Goal: Task Accomplishment & Management: Manage account settings

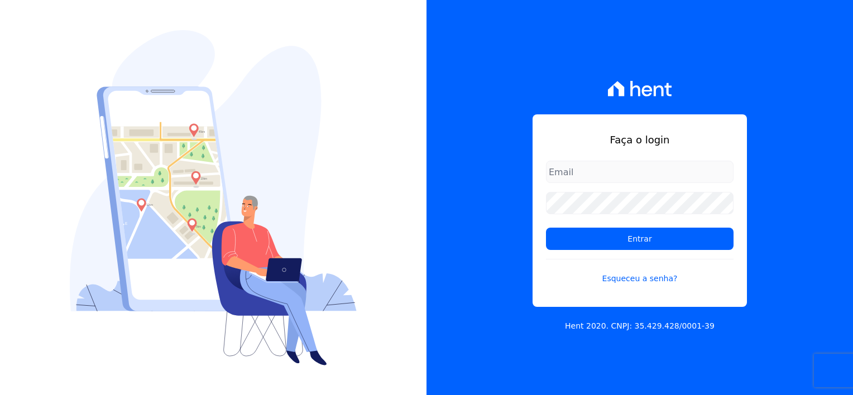
click at [614, 176] on input "email" at bounding box center [640, 172] width 188 height 22
type input "thayna@graalengenharia.com.br"
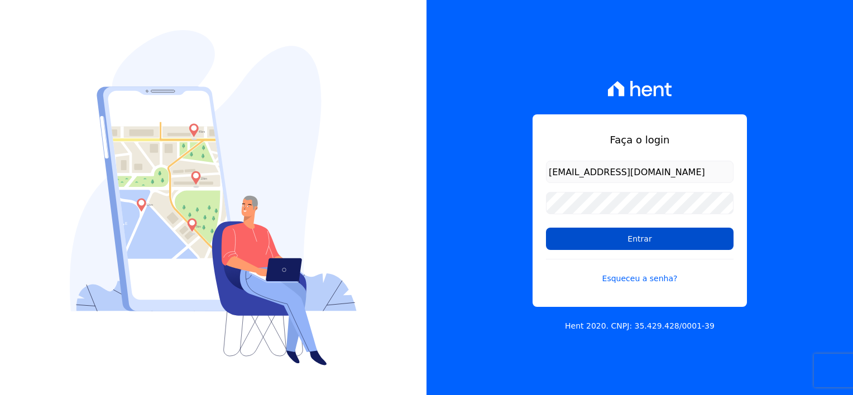
click at [649, 248] on input "Entrar" at bounding box center [640, 239] width 188 height 22
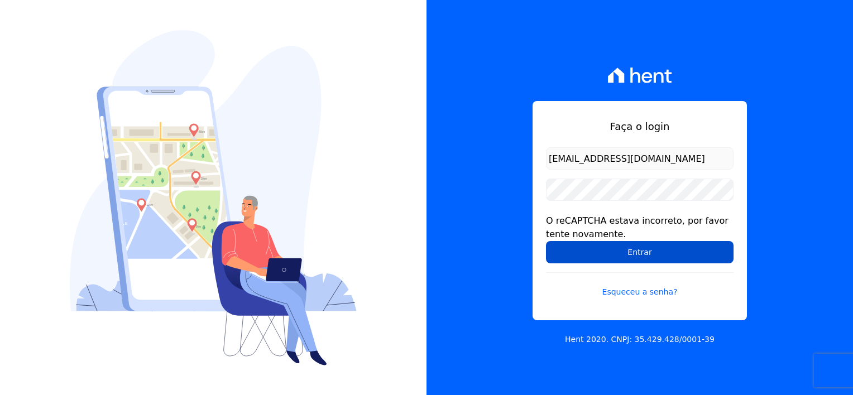
click at [616, 255] on input "Entrar" at bounding box center [640, 252] width 188 height 22
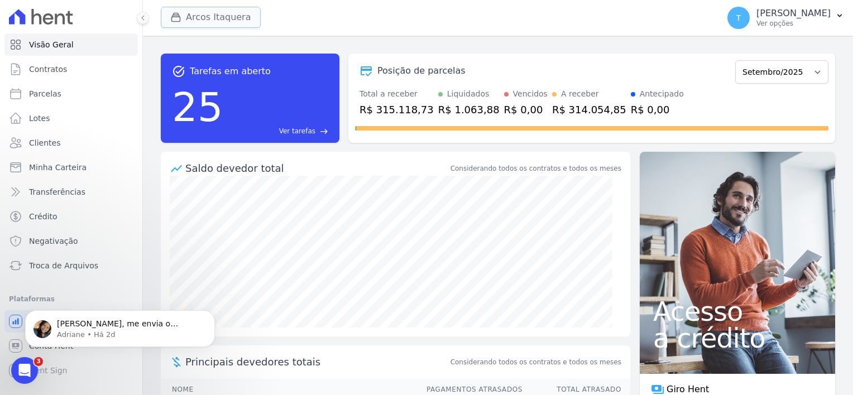
click at [203, 16] on button "Arcos Itaquera" at bounding box center [211, 17] width 100 height 21
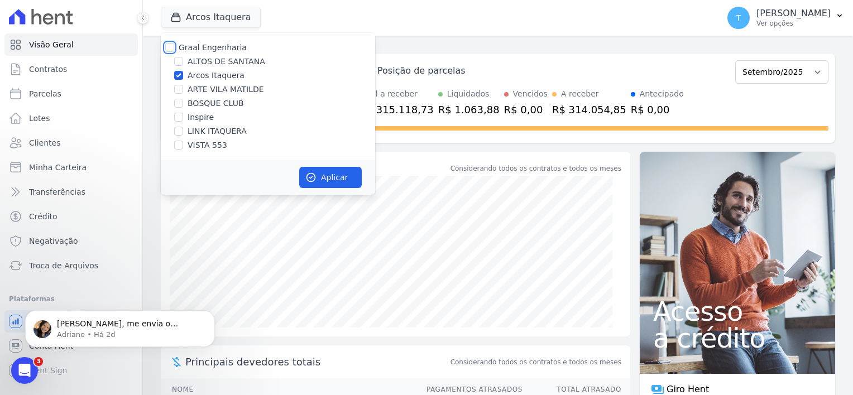
click at [172, 48] on input "Graal Engenharia" at bounding box center [169, 47] width 9 height 9
checkbox input "true"
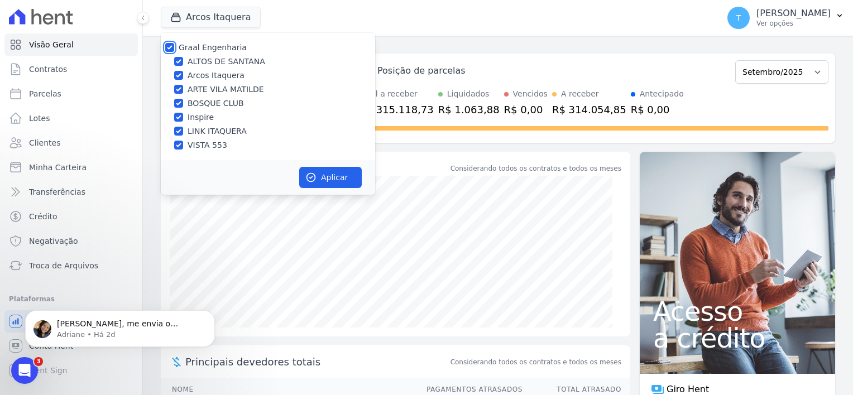
checkbox input "true"
click at [334, 180] on button "Aplicar" at bounding box center [330, 177] width 63 height 21
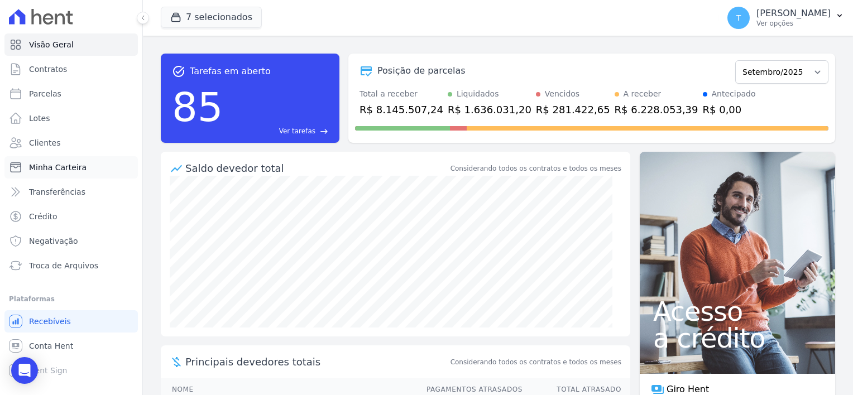
click at [68, 167] on span "Minha Carteira" at bounding box center [57, 167] width 57 height 11
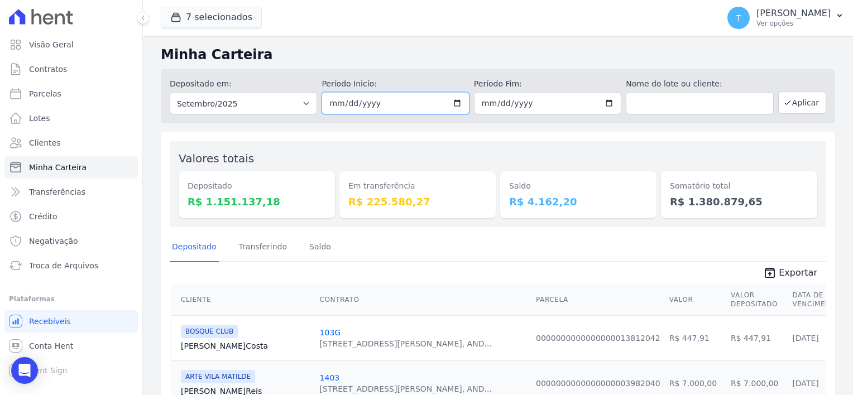
click at [454, 102] on input "2025-09-01" at bounding box center [394, 103] width 147 height 22
type input "[DATE]"
click at [608, 101] on input "2025-09-30" at bounding box center [547, 103] width 147 height 22
type input "[DATE]"
click at [215, 17] on button "7 selecionados" at bounding box center [211, 17] width 101 height 21
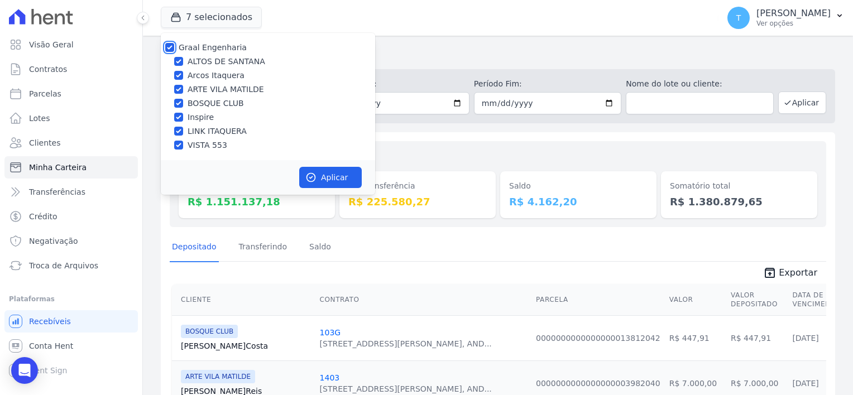
click at [170, 47] on input "Graal Engenharia" at bounding box center [169, 47] width 9 height 9
checkbox input "false"
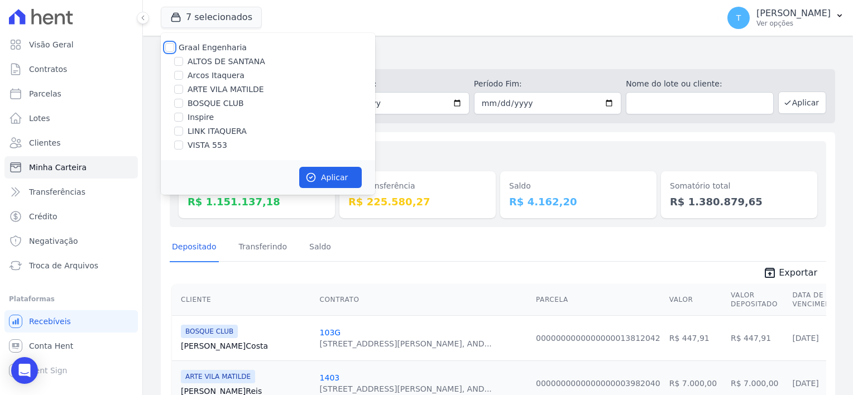
checkbox input "false"
click at [179, 132] on input "LINK ITAQUERA" at bounding box center [178, 131] width 9 height 9
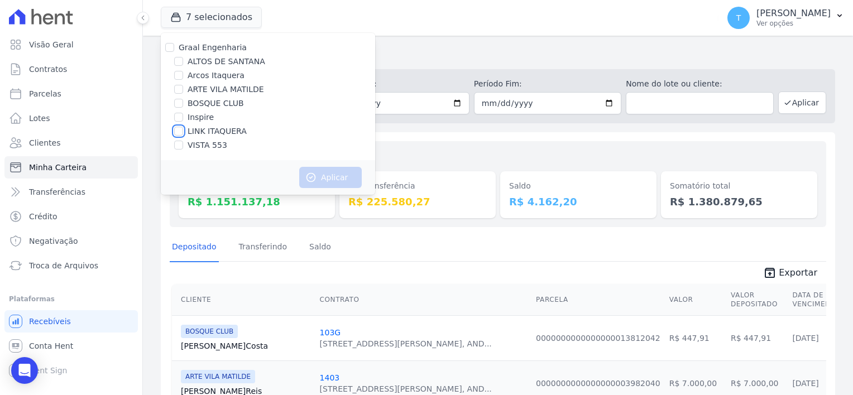
checkbox input "true"
click at [343, 181] on button "Aplicar" at bounding box center [330, 177] width 63 height 21
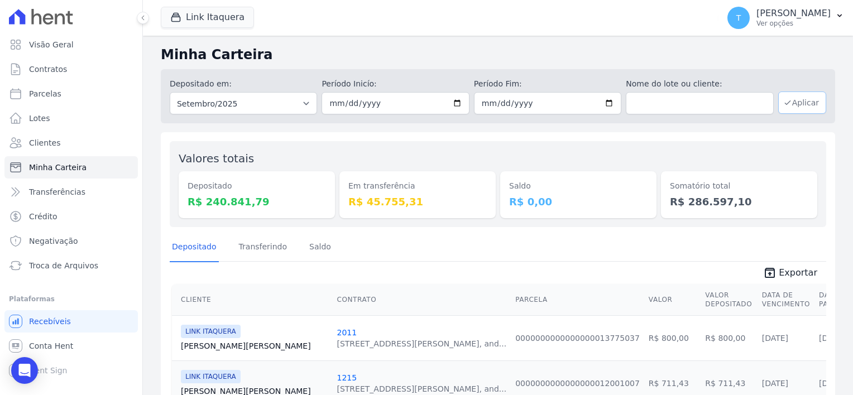
click at [801, 105] on button "Aplicar" at bounding box center [802, 103] width 48 height 22
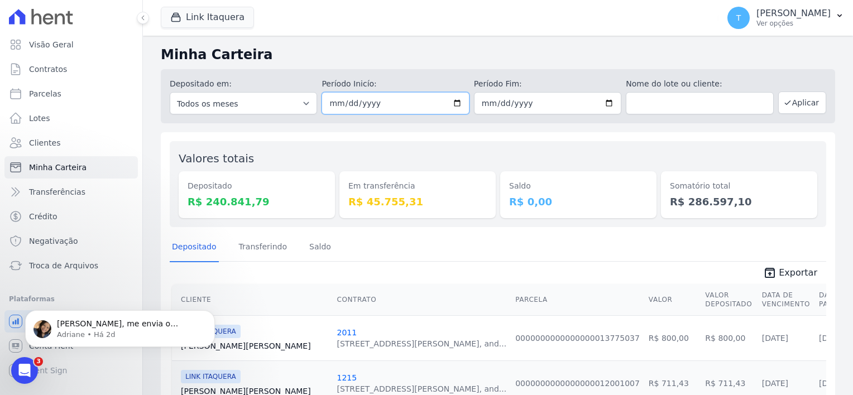
click at [455, 109] on input "[DATE]" at bounding box center [394, 103] width 147 height 22
click at [454, 105] on input "[DATE]" at bounding box center [394, 103] width 147 height 22
type input "[DATE]"
click at [607, 100] on input "2025-09-30" at bounding box center [547, 103] width 147 height 22
type input "[DATE]"
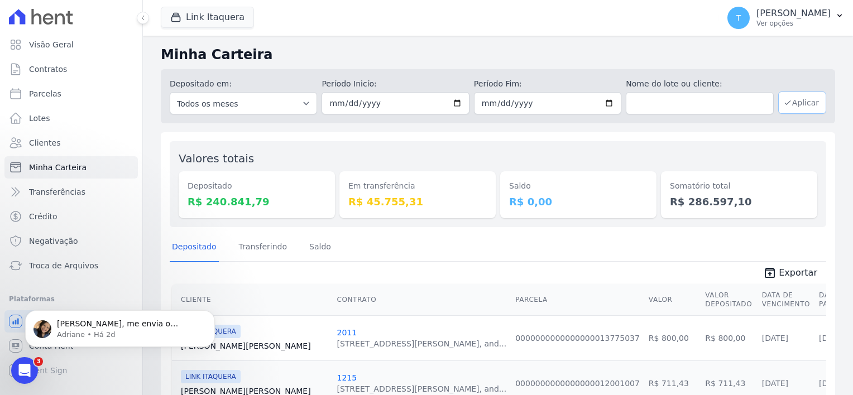
click at [791, 103] on button "Aplicar" at bounding box center [802, 103] width 48 height 22
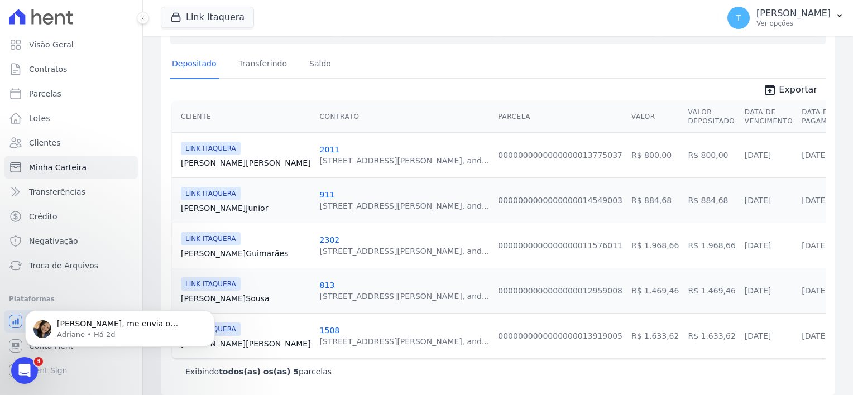
scroll to position [190, 0]
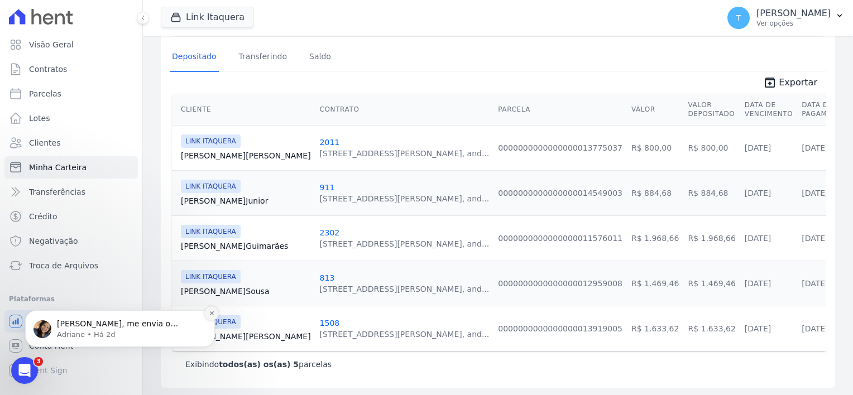
click at [212, 310] on icon "Dismiss notification" at bounding box center [212, 313] width 6 height 6
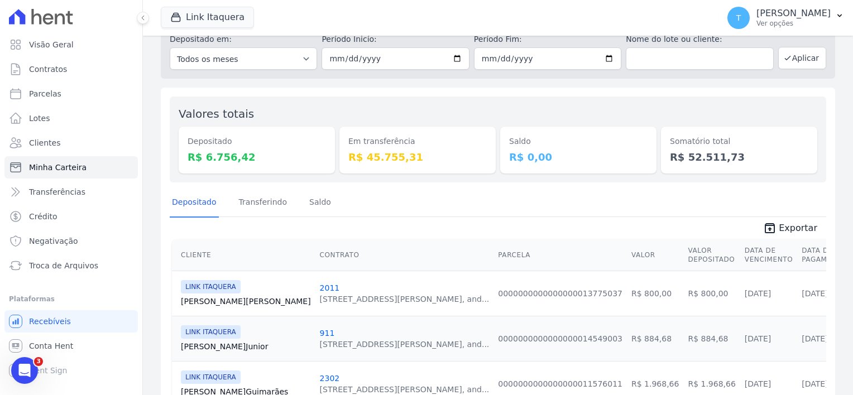
scroll to position [0, 0]
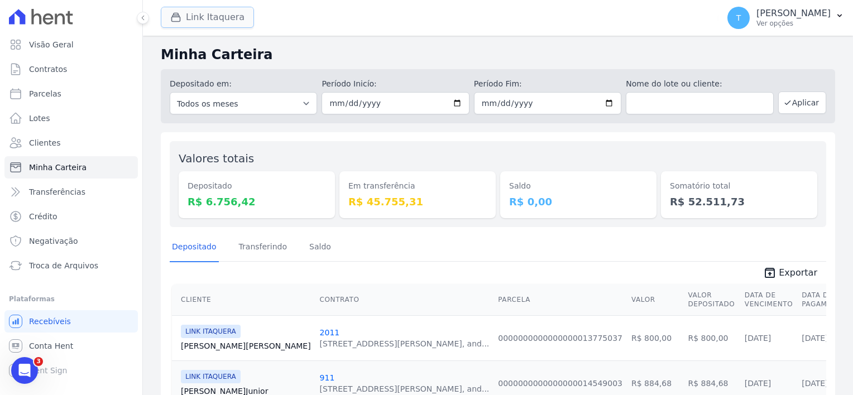
click at [183, 20] on div "button" at bounding box center [178, 17] width 16 height 11
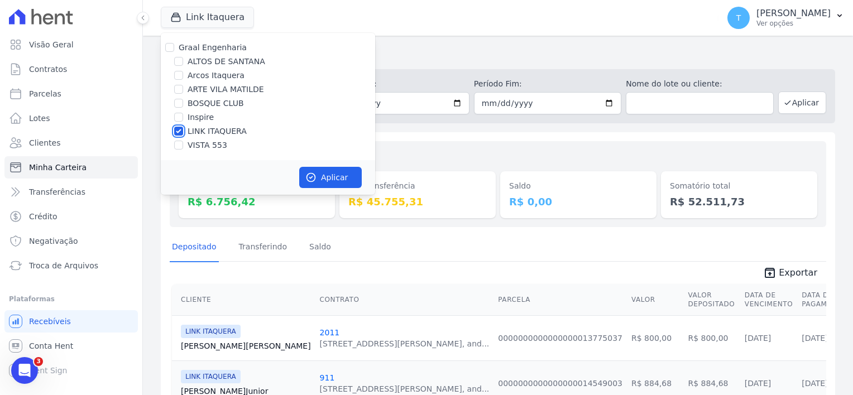
click at [176, 129] on input "LINK ITAQUERA" at bounding box center [178, 131] width 9 height 9
checkbox input "false"
click at [180, 117] on input "Inspire" at bounding box center [178, 117] width 9 height 9
checkbox input "true"
click at [338, 184] on button "Aplicar" at bounding box center [330, 177] width 63 height 21
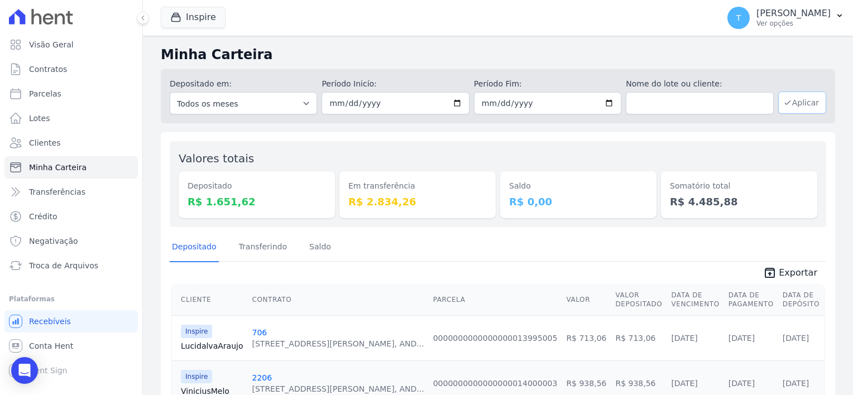
click at [788, 105] on button "Aplicar" at bounding box center [802, 103] width 48 height 22
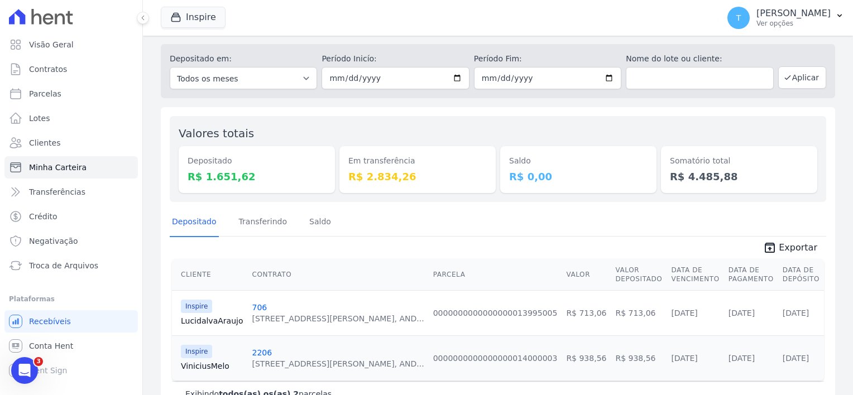
scroll to position [55, 0]
